Goal: Task Accomplishment & Management: Manage account settings

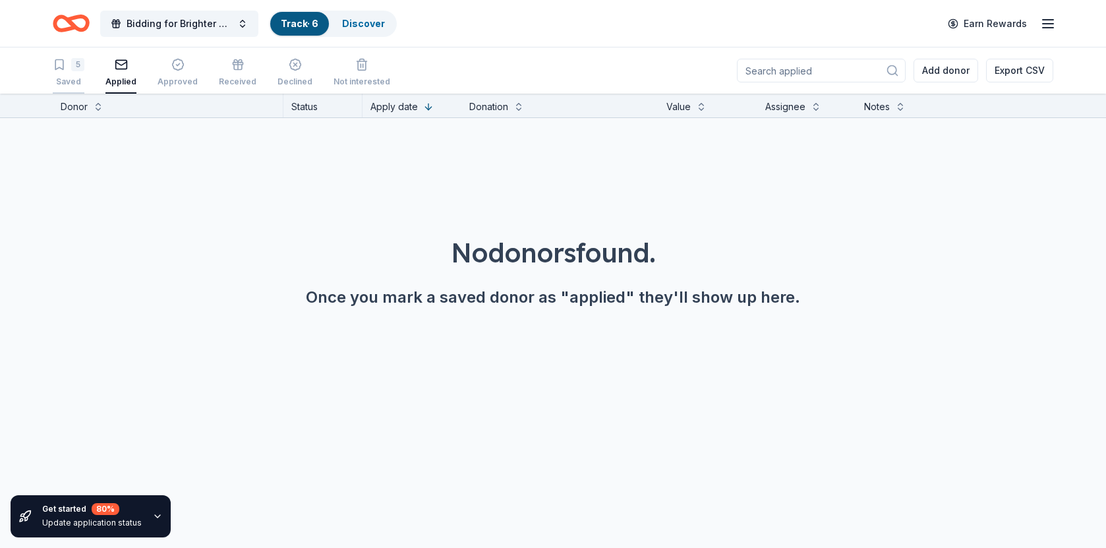
click at [73, 70] on div "5" at bounding box center [77, 64] width 13 height 13
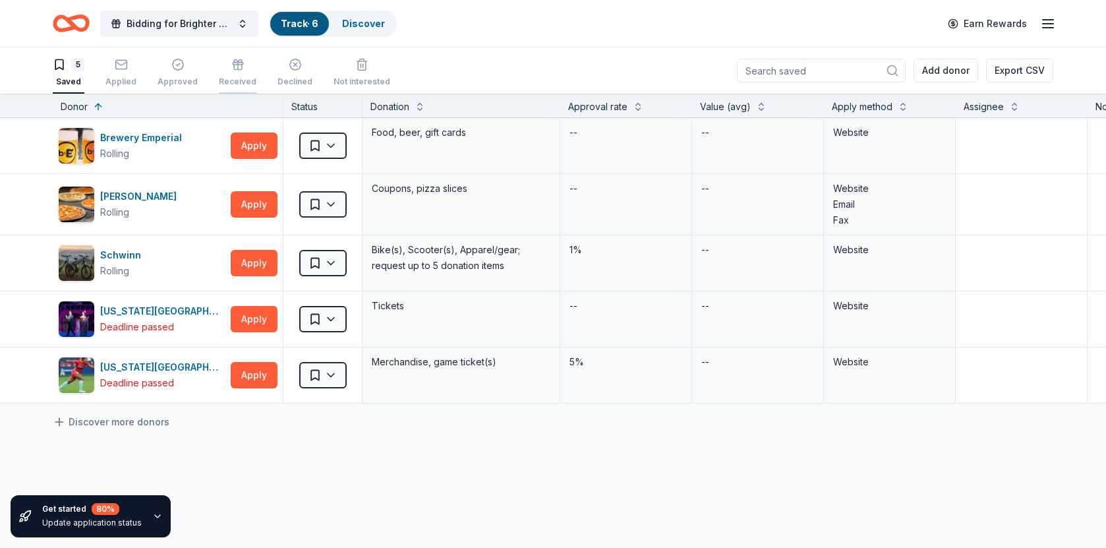
click at [233, 65] on rect "button" at bounding box center [238, 64] width 10 height 2
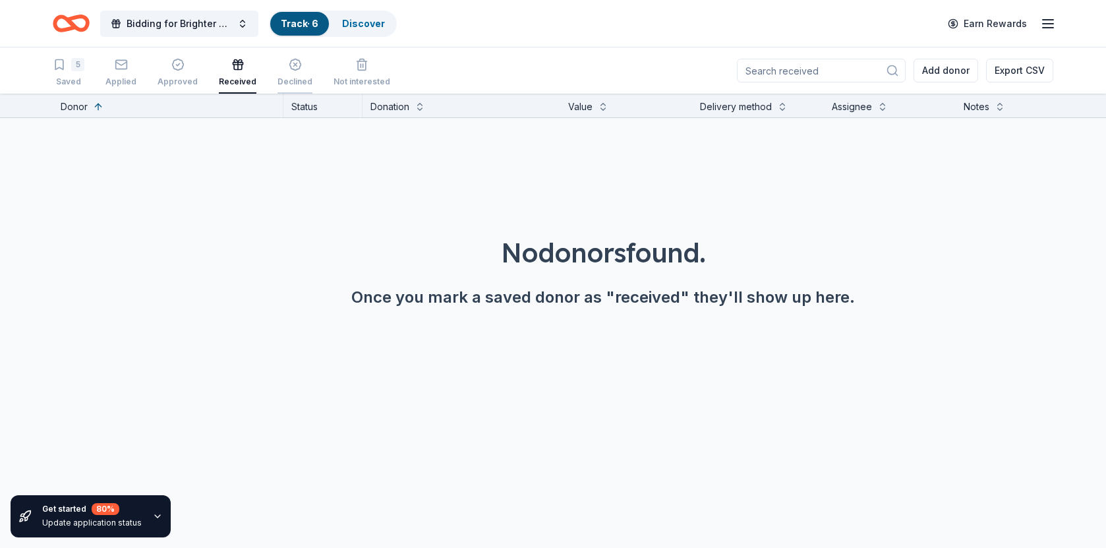
click at [289, 65] on icon "button" at bounding box center [295, 64] width 13 height 13
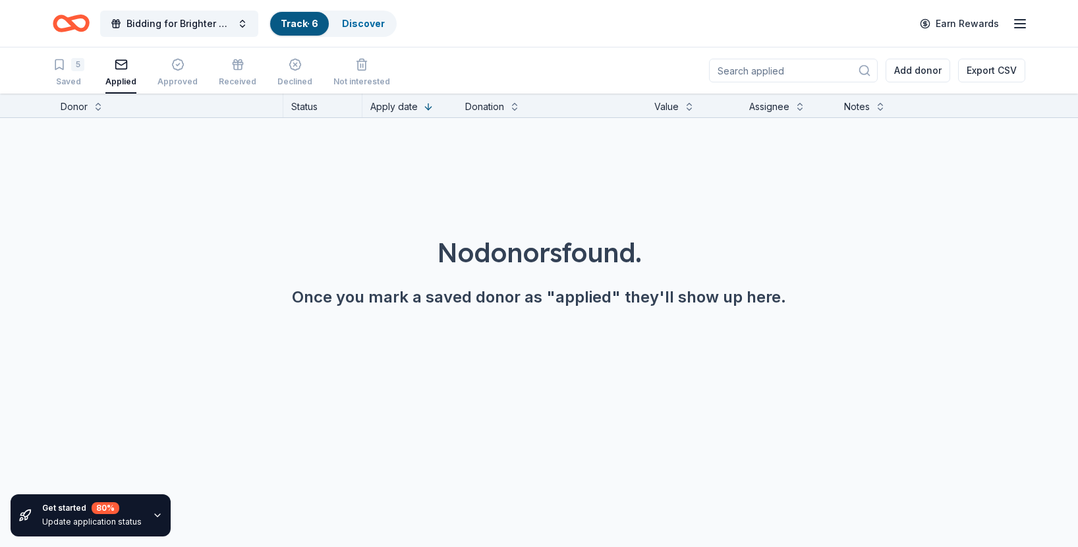
click at [1022, 20] on icon "button" at bounding box center [1021, 24] width 16 height 16
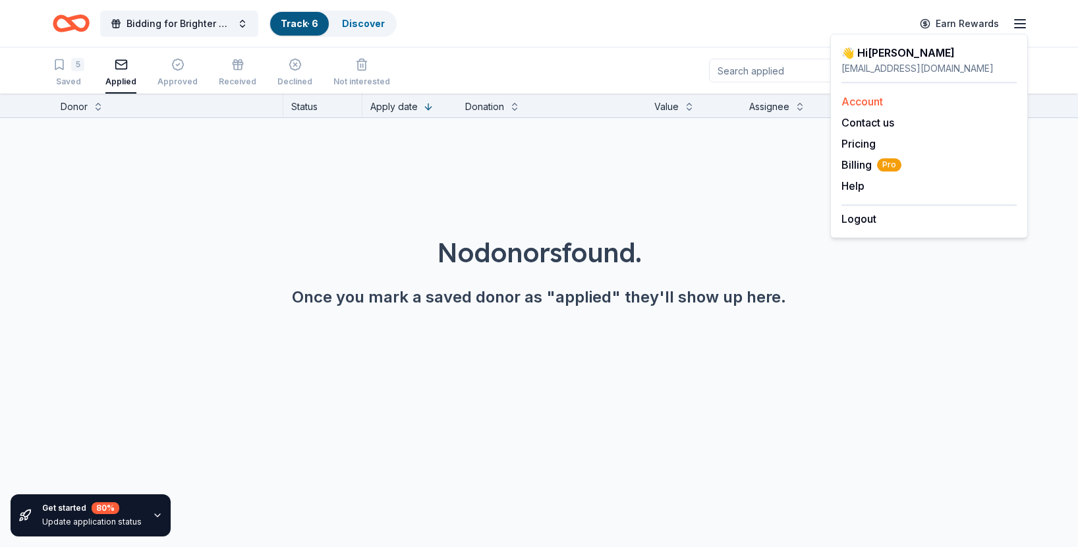
click at [871, 100] on link "Account" at bounding box center [863, 101] width 42 height 13
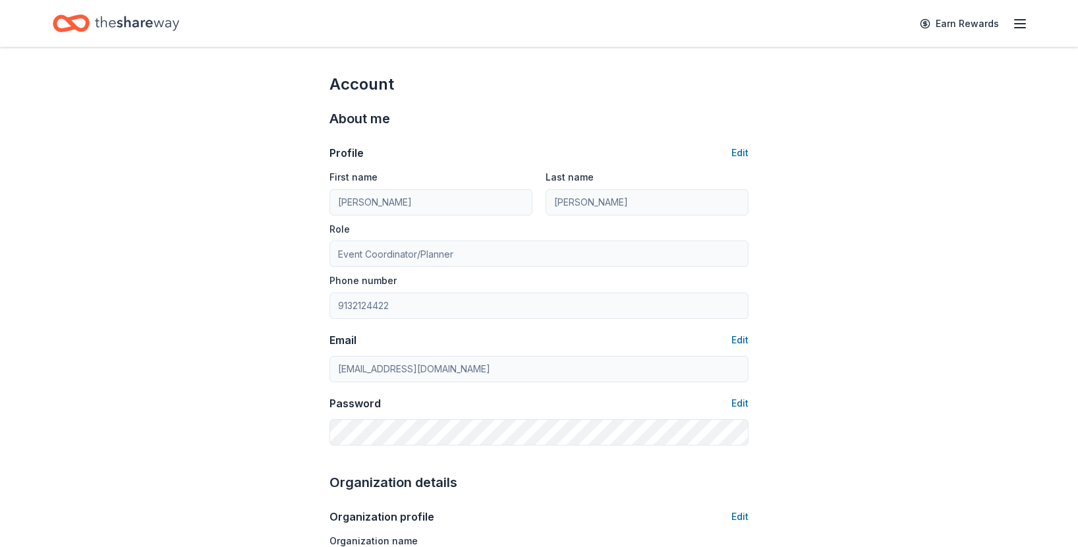
click at [1020, 24] on line "button" at bounding box center [1020, 24] width 11 height 0
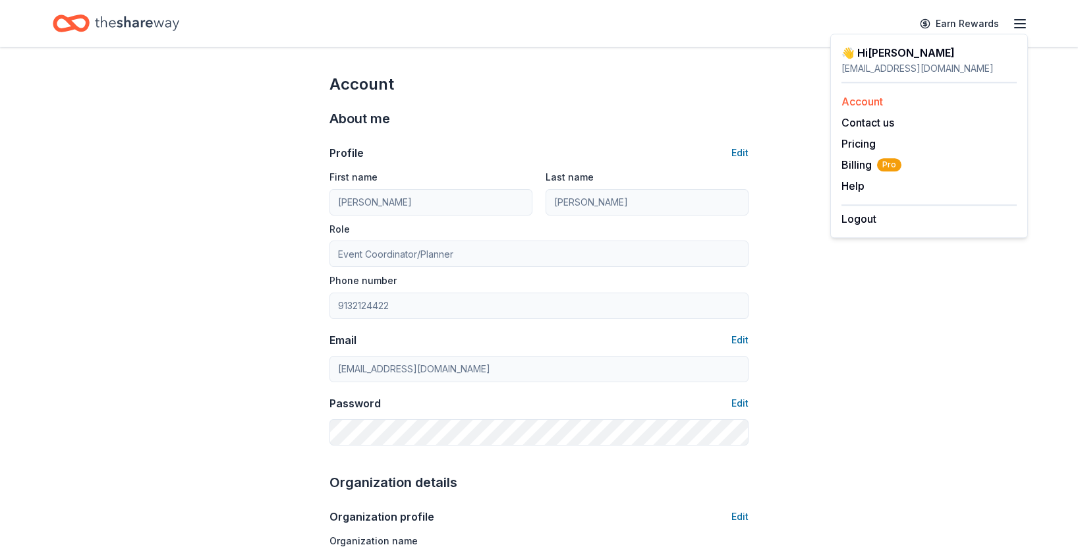
click at [870, 97] on link "Account" at bounding box center [863, 101] width 42 height 13
click at [867, 142] on link "Pricing" at bounding box center [859, 143] width 34 height 13
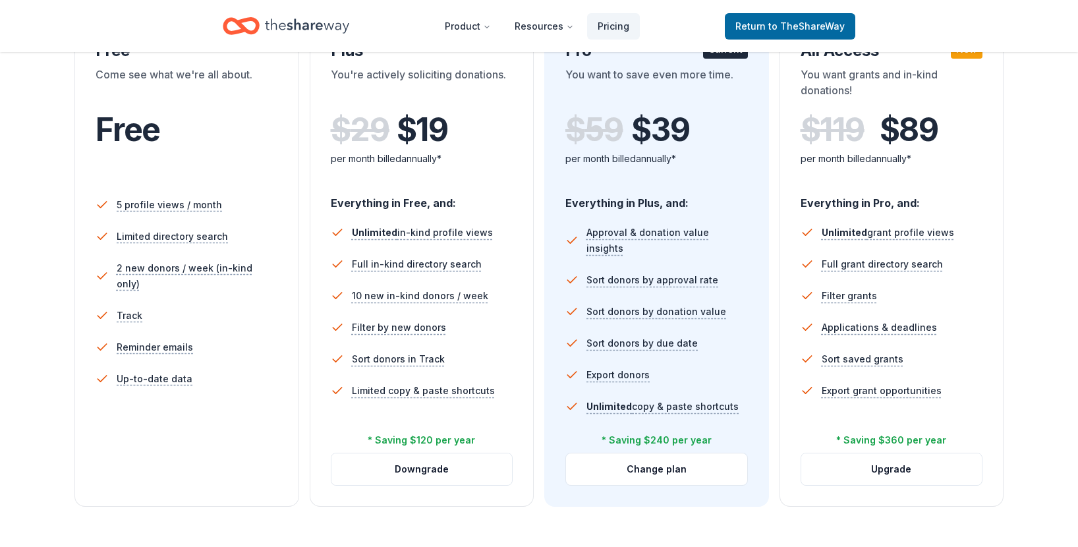
scroll to position [264, 0]
click at [216, 165] on div "Free" at bounding box center [187, 147] width 183 height 73
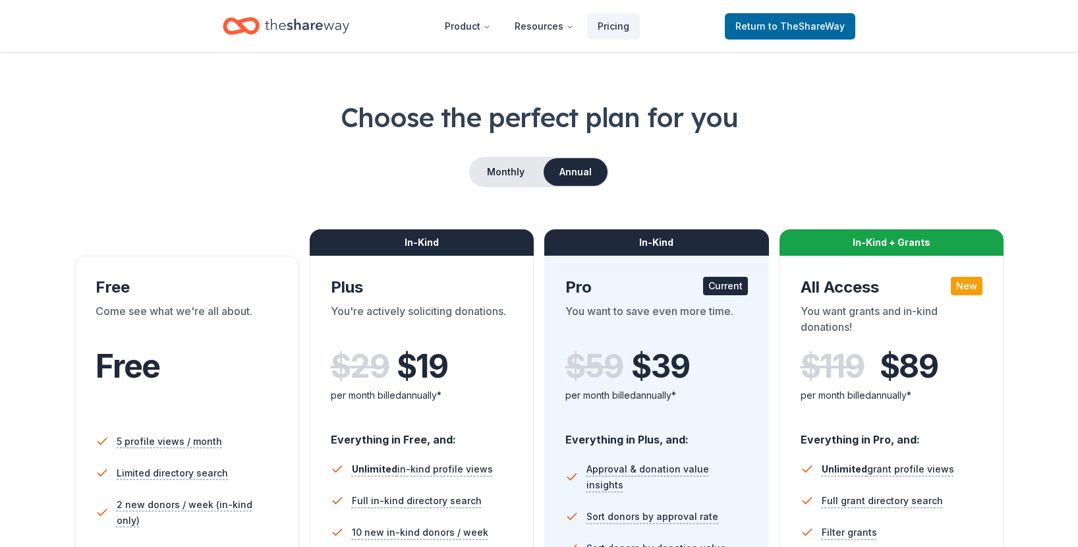
scroll to position [0, 0]
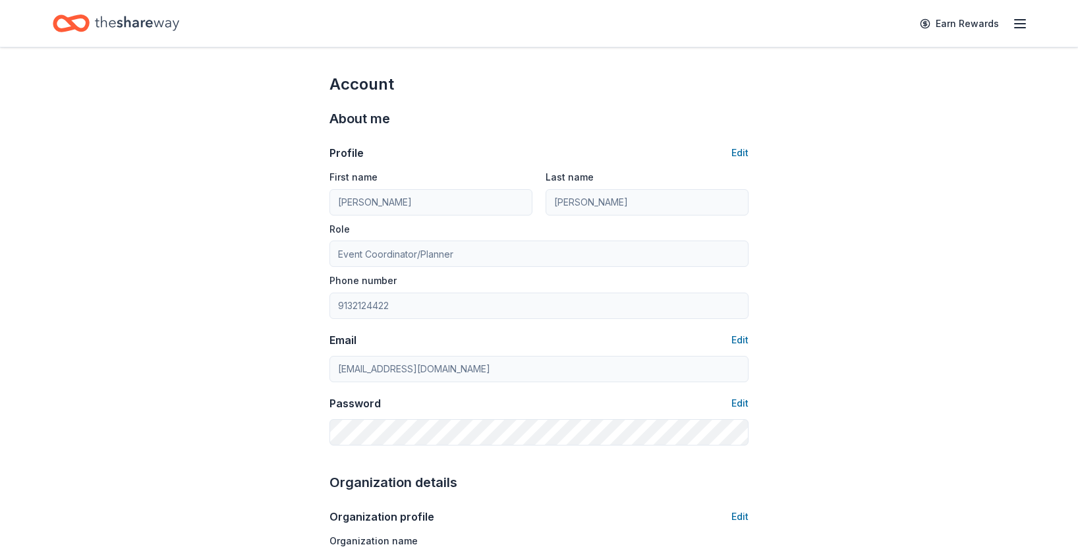
click at [1017, 20] on line "button" at bounding box center [1020, 20] width 11 height 0
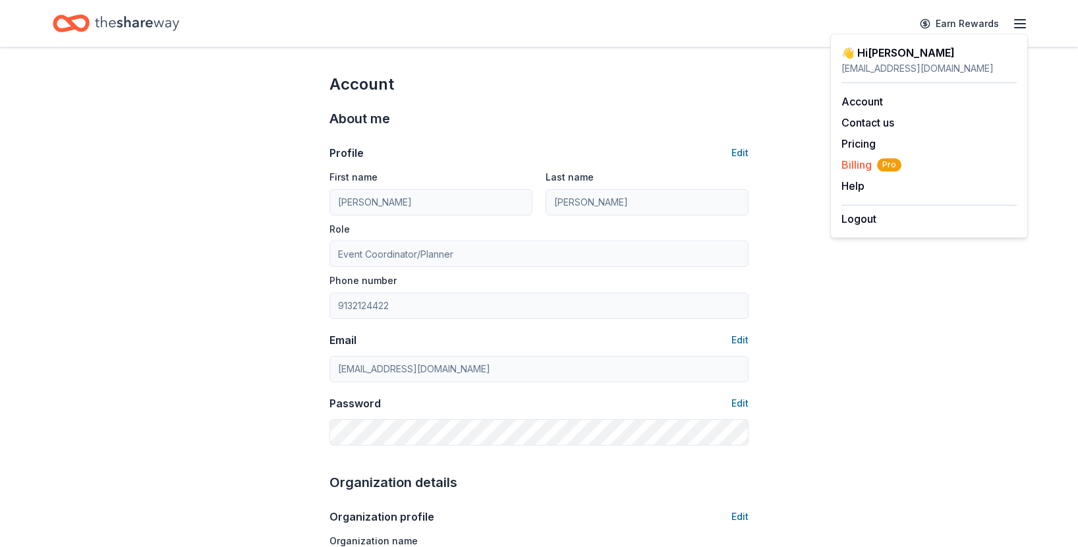
click at [848, 165] on span "Billing Pro" at bounding box center [872, 165] width 60 height 16
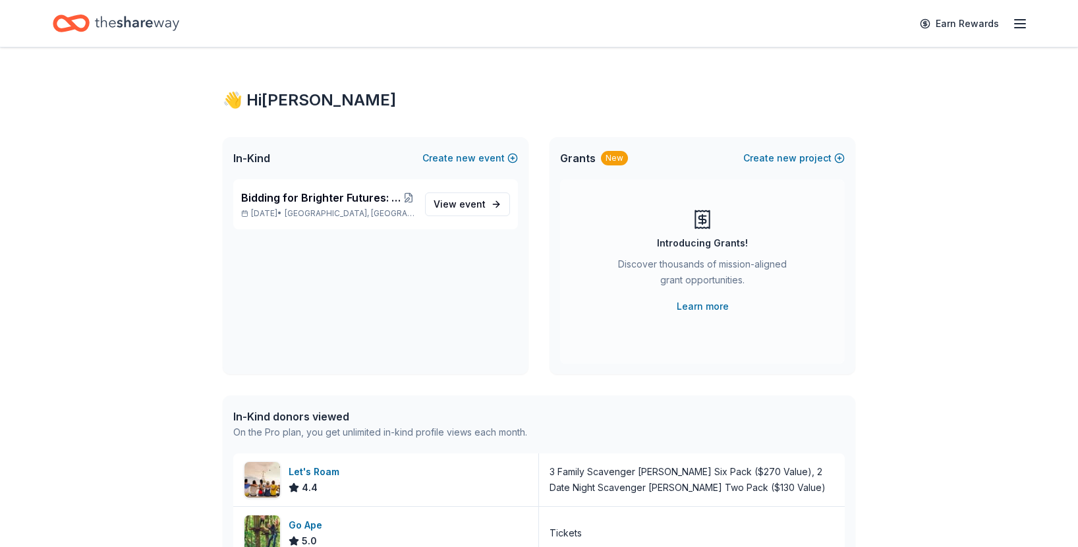
click at [1024, 22] on icon "button" at bounding box center [1021, 24] width 16 height 16
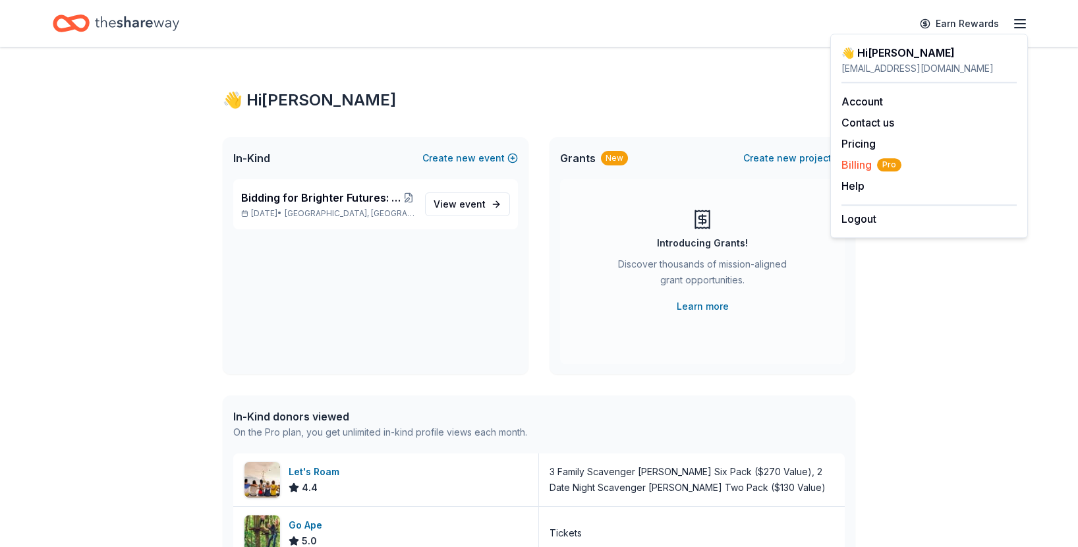
click at [856, 165] on span "Billing Pro" at bounding box center [872, 165] width 60 height 16
